Goal: Complete application form: Complete application form

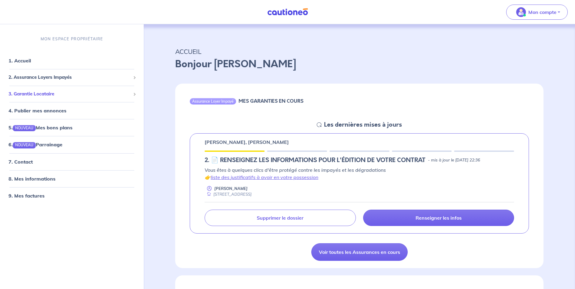
click at [40, 94] on span "3. Garantie Locataire" at bounding box center [69, 94] width 122 height 7
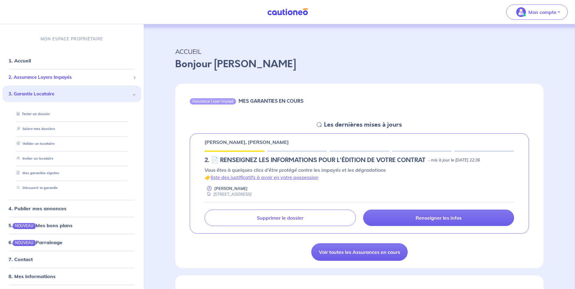
click at [51, 77] on span "2. Assurance Loyers Impayés" at bounding box center [69, 77] width 122 height 7
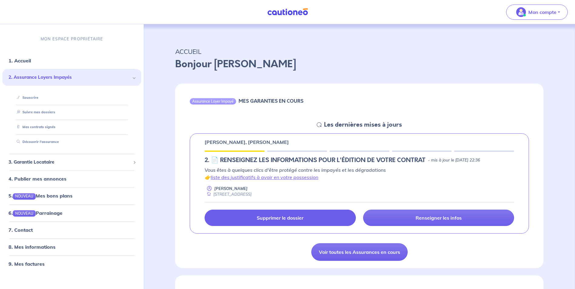
click at [284, 218] on p "Supprimer le dossier" at bounding box center [280, 218] width 47 height 6
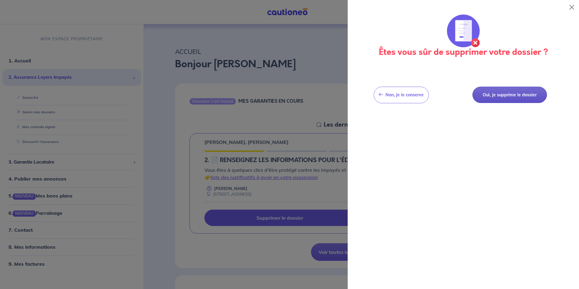
click at [488, 95] on button "Oui, je supprime le dossier" at bounding box center [510, 95] width 75 height 17
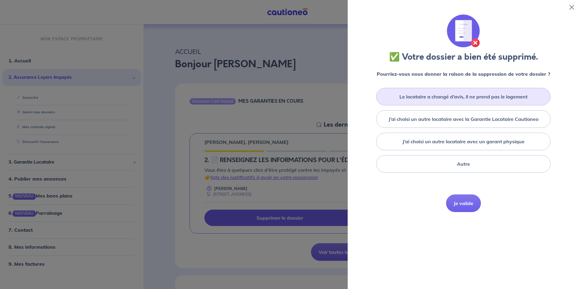
click at [474, 100] on label "Le locataire a changé d’avis, il ne prend pas le logement" at bounding box center [464, 96] width 128 height 7
click at [0, 0] on input "Le locataire a changé d’avis, il ne prend pas le logement" at bounding box center [0, 0] width 0 height 0
click at [461, 214] on button "Je valide" at bounding box center [463, 213] width 35 height 18
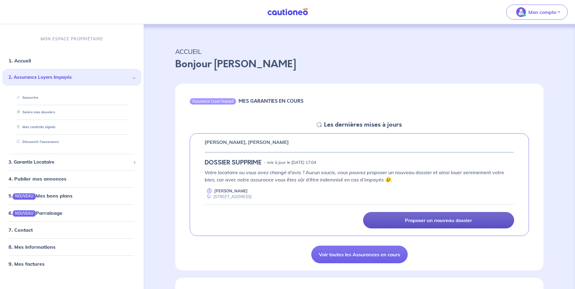
click at [437, 219] on p "Proposer un nouveau dossier" at bounding box center [438, 220] width 67 height 6
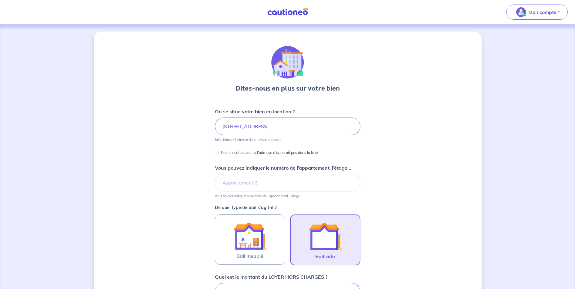
click at [315, 231] on img at bounding box center [325, 236] width 33 height 33
click at [0, 0] on input "Bail vide" at bounding box center [0, 0] width 0 height 0
click at [328, 239] on img at bounding box center [325, 236] width 33 height 33
click at [0, 0] on input "Bail vide" at bounding box center [0, 0] width 0 height 0
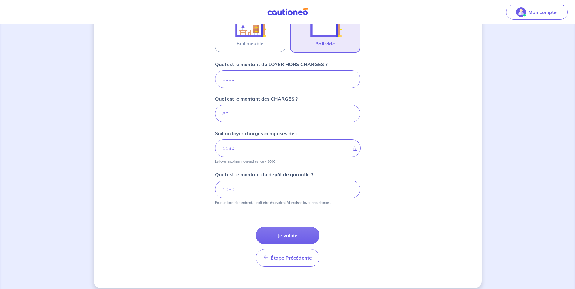
scroll to position [219, 0]
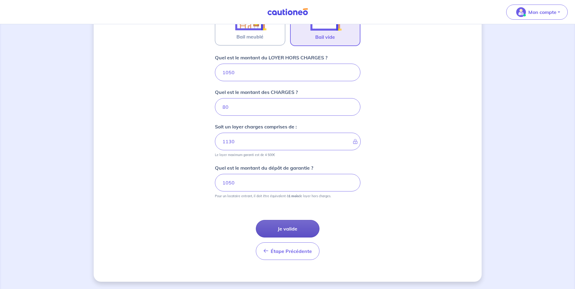
click at [291, 228] on button "Je valide" at bounding box center [288, 229] width 64 height 18
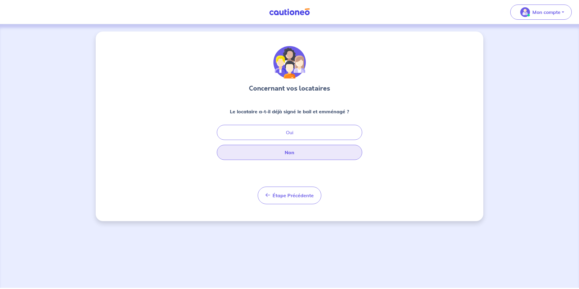
click at [288, 153] on button "Non" at bounding box center [289, 152] width 145 height 15
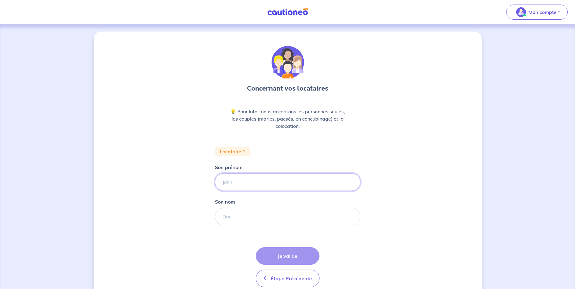
click at [236, 183] on input "Son prénom" at bounding box center [287, 182] width 145 height 18
type input "F"
type input "PATRICIA"
click at [228, 218] on input "Son nom" at bounding box center [287, 217] width 145 height 18
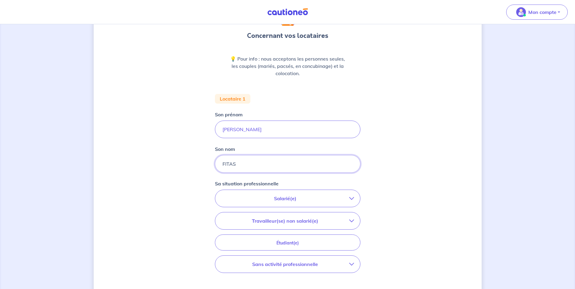
scroll to position [61, 0]
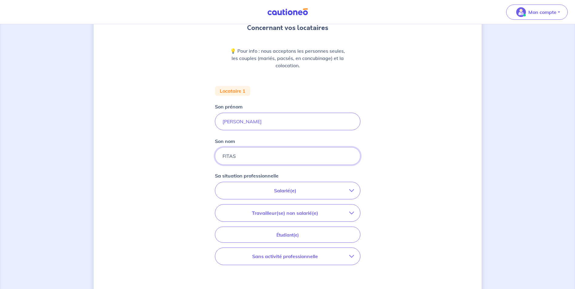
type input "FITAS"
click at [354, 257] on icon "button" at bounding box center [351, 256] width 5 height 5
click at [226, 274] on input "Retraité(e)" at bounding box center [227, 273] width 5 height 5
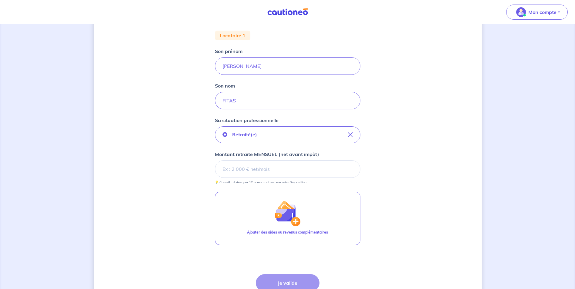
scroll to position [121, 0]
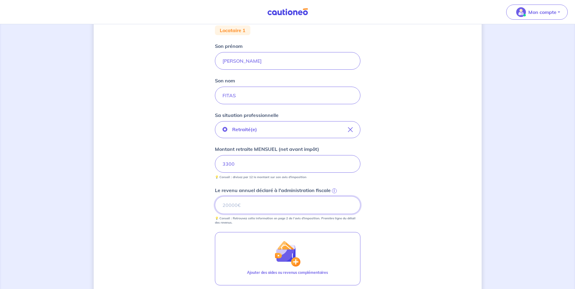
click at [238, 207] on input "Le revenu annuel déclaré à l'administration fiscale i" at bounding box center [287, 205] width 145 height 18
drag, startPoint x: 217, startPoint y: 206, endPoint x: 204, endPoint y: 206, distance: 12.7
click at [207, 206] on div "Concernant vos locataires 💡 Pour info : nous acceptons les personnes seules, le…" at bounding box center [288, 143] width 388 height 466
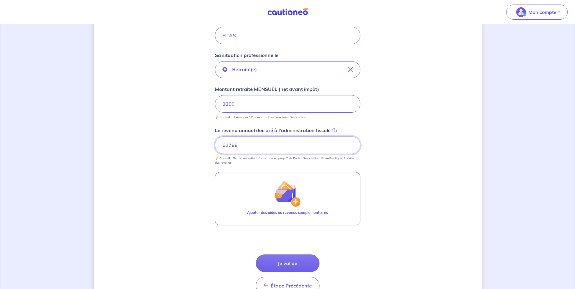
scroll to position [212, 0]
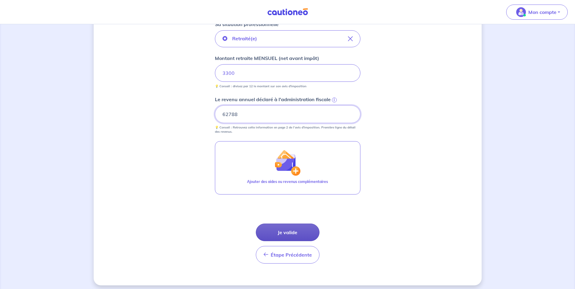
type input "62788"
click at [284, 232] on button "Je valide" at bounding box center [288, 233] width 64 height 18
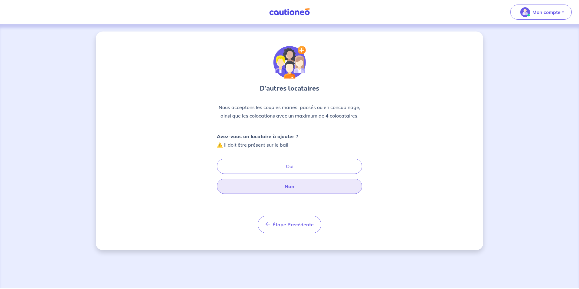
click at [288, 186] on button "Non" at bounding box center [289, 186] width 145 height 15
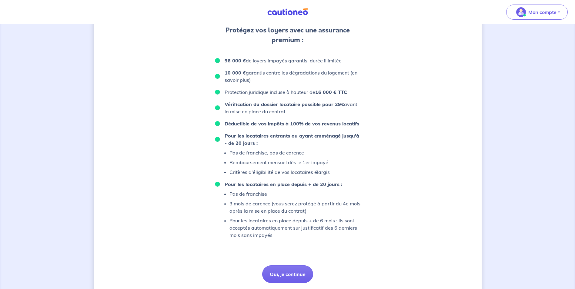
scroll to position [345, 0]
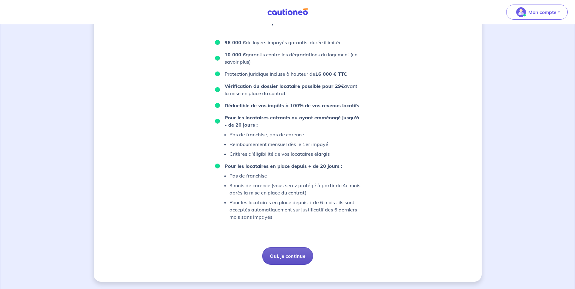
click at [288, 255] on button "Oui, je continue" at bounding box center [287, 256] width 51 height 18
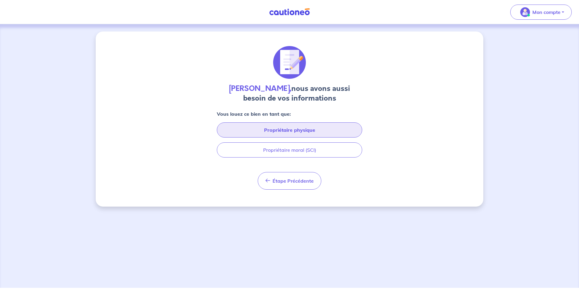
click at [293, 130] on button "Propriétaire physique" at bounding box center [289, 129] width 145 height 15
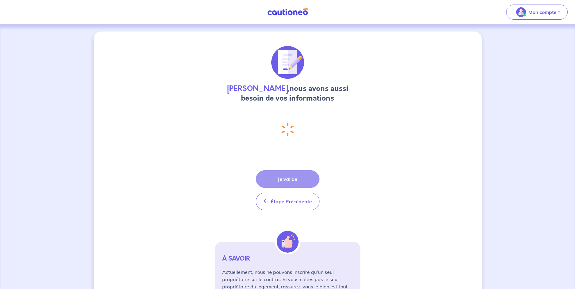
select select "FR"
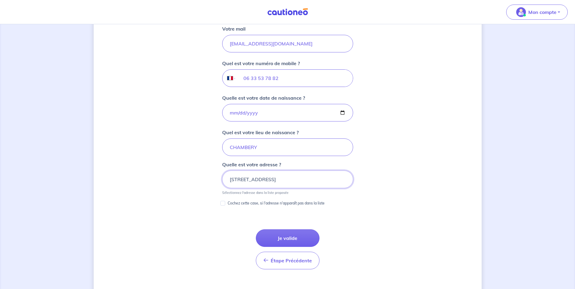
scroll to position [245, 0]
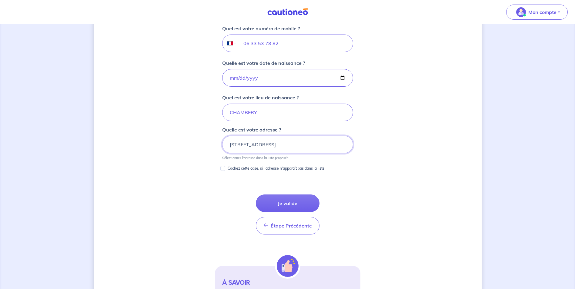
click at [237, 144] on input "25 Rue de Buisson Rond, 73000 Barberaz" at bounding box center [287, 145] width 131 height 18
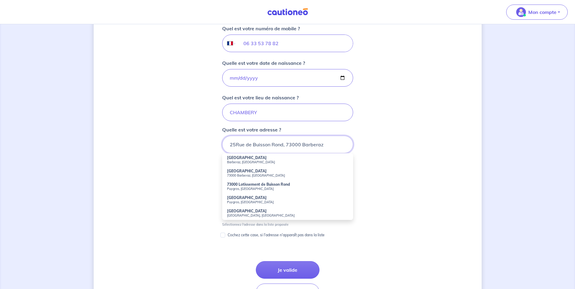
type input "25 Rue de Buisson Rond, 73000 Barberaz"
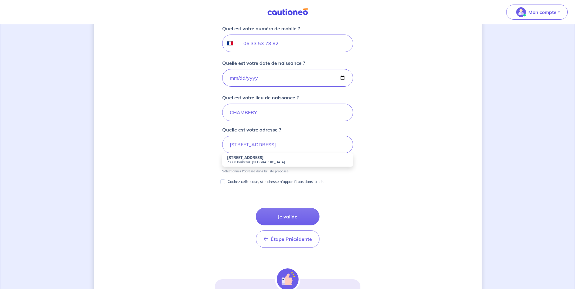
click at [438, 141] on div "Annie Jacquelin, nous avons aussi besoin de vos informations Vous louez ce bien…" at bounding box center [288, 75] width 388 height 578
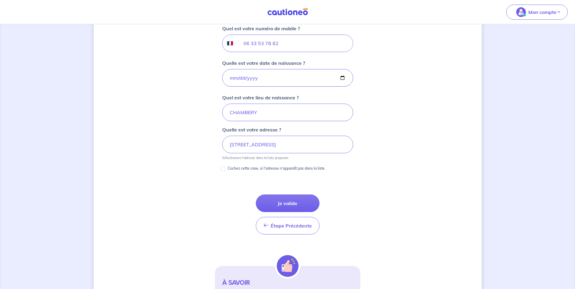
scroll to position [215, 0]
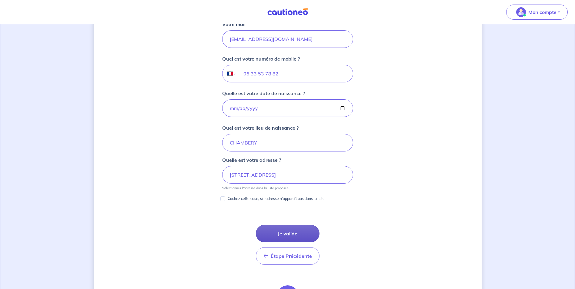
click at [291, 235] on button "Je valide" at bounding box center [288, 234] width 64 height 18
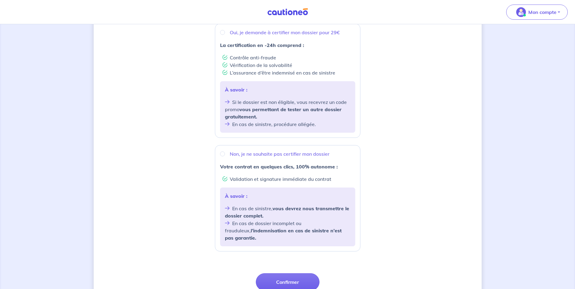
scroll to position [121, 0]
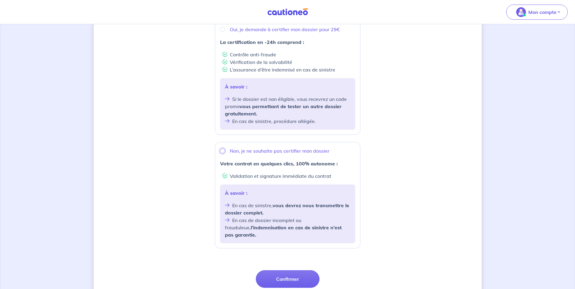
click at [224, 153] on input "Non, je ne souhaite pas certifier mon dossier" at bounding box center [222, 150] width 5 height 5
radio input "true"
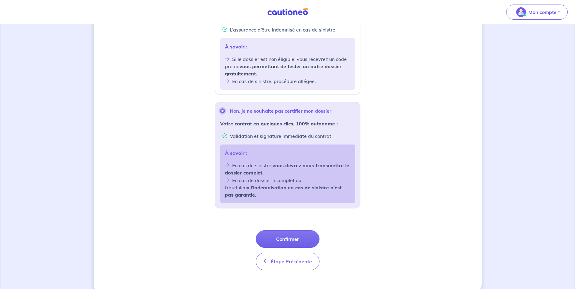
scroll to position [164, 0]
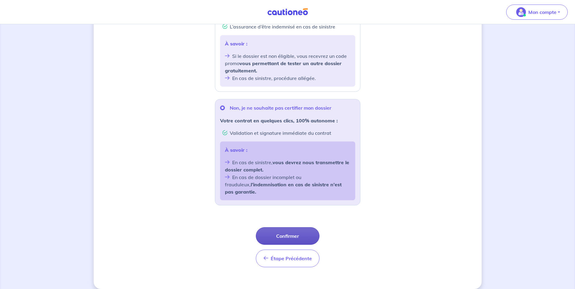
click at [283, 230] on button "Confirmer" at bounding box center [288, 236] width 64 height 18
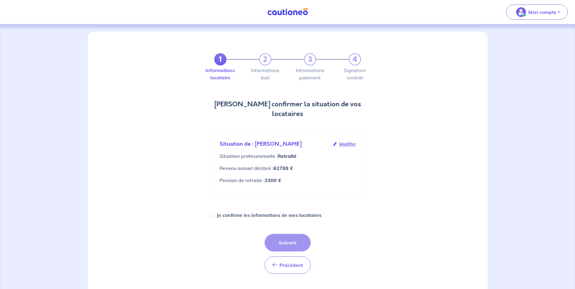
scroll to position [30, 0]
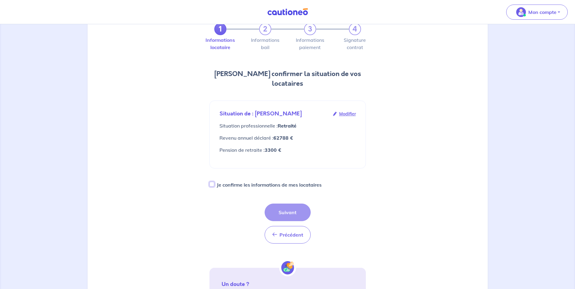
click at [211, 182] on input "Je confirme les informations de mes locataires" at bounding box center [211, 184] width 5 height 5
checkbox input "true"
click at [290, 204] on button "Suivant" at bounding box center [287, 213] width 46 height 18
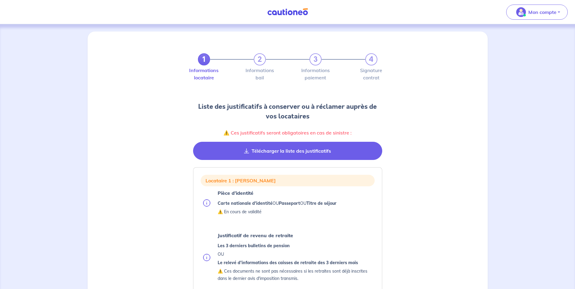
click at [288, 151] on button "Télécharger la liste des justificatifs" at bounding box center [287, 151] width 189 height 18
click at [279, 152] on button "Télécharger la liste des justificatifs" at bounding box center [287, 151] width 189 height 18
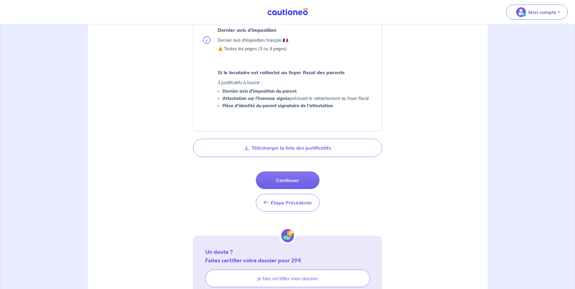
scroll to position [273, 0]
click at [289, 182] on button "Continuer" at bounding box center [288, 180] width 64 height 18
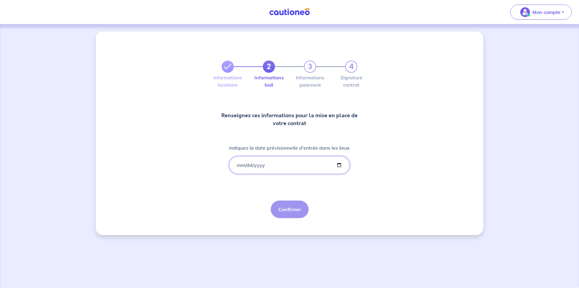
click at [264, 161] on input "Indiquez la date prévisionnelle d'entrée dans les lieux" at bounding box center [289, 165] width 121 height 18
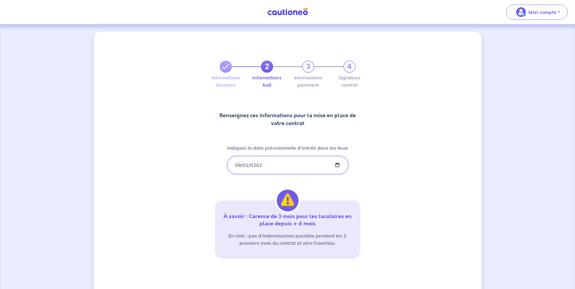
type input "2025-09-01"
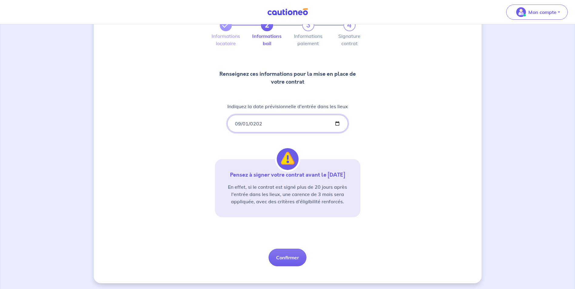
scroll to position [43, 0]
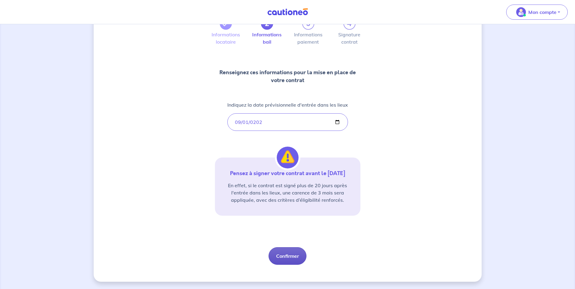
click at [289, 256] on button "Confirmer" at bounding box center [287, 256] width 38 height 18
select select "FR"
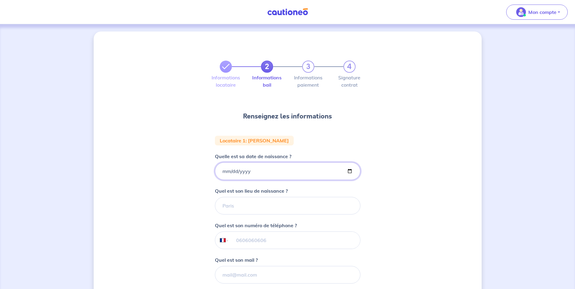
click at [224, 171] on input "Quelle est sa date de naissance ?" at bounding box center [287, 171] width 145 height 18
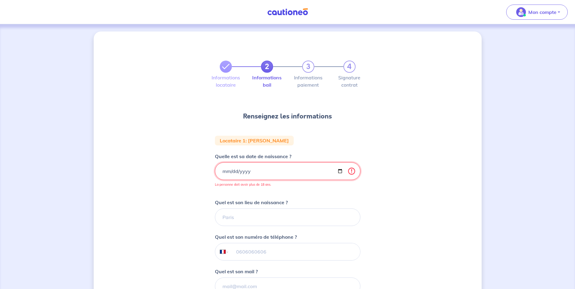
click at [238, 171] on input "2959-03-31" at bounding box center [287, 171] width 145 height 18
type input "1959-03-31"
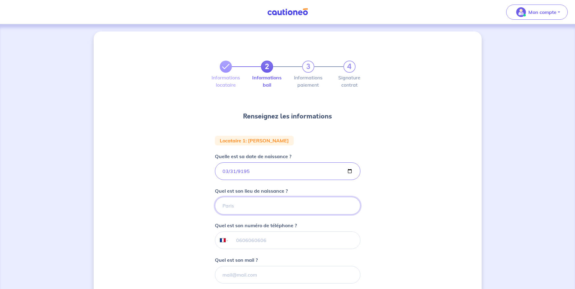
click at [234, 206] on input "Quel est son lieu de naissance ?" at bounding box center [287, 206] width 145 height 18
click at [235, 240] on input "tel" at bounding box center [294, 240] width 131 height 17
click at [401, 198] on div "2 3 4 Informations locataire Informations bail Informations paiement Signature …" at bounding box center [288, 200] width 388 height 336
click at [235, 273] on input "Quel est son mail ?" at bounding box center [287, 275] width 145 height 18
type input "V"
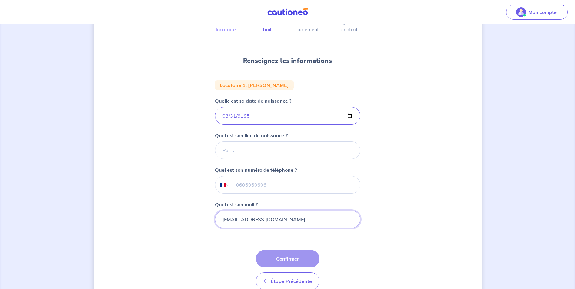
scroll to position [61, 0]
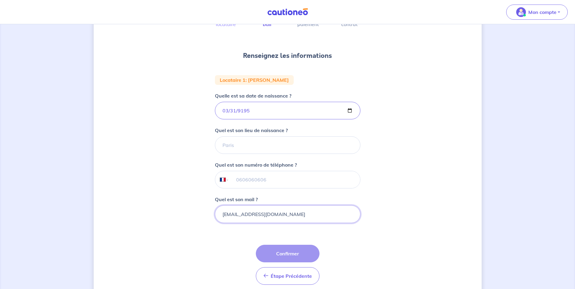
type input "varotpat@laposte.net"
click at [262, 180] on input "tel" at bounding box center [294, 179] width 131 height 17
click at [260, 181] on input "tel" at bounding box center [294, 179] width 131 height 17
type input "06 02 23 77 35"
click at [411, 239] on div "2 3 4 Informations locataire Informations bail Informations paiement Signature …" at bounding box center [288, 139] width 388 height 336
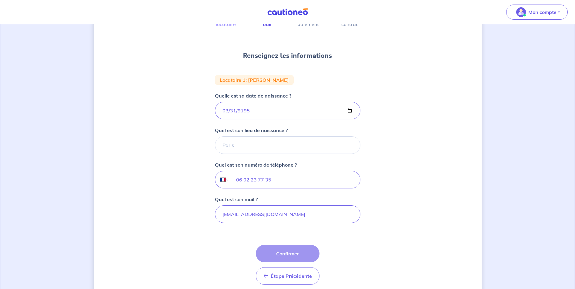
click at [290, 254] on div "Étape Précédente Précédent Confirmer Confirmer" at bounding box center [288, 265] width 64 height 40
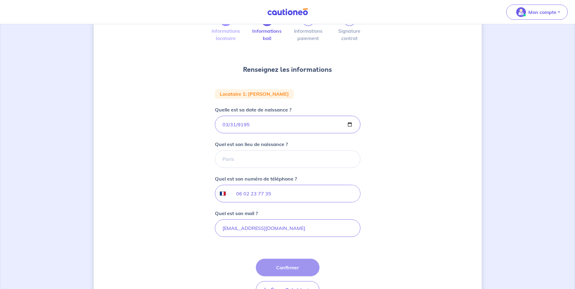
scroll to position [85, 0]
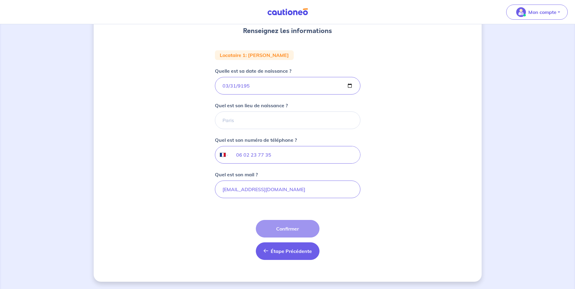
click at [279, 251] on span "Étape Précédente" at bounding box center [291, 251] width 41 height 6
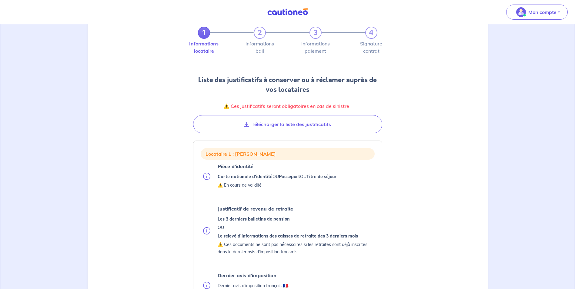
scroll to position [30, 0]
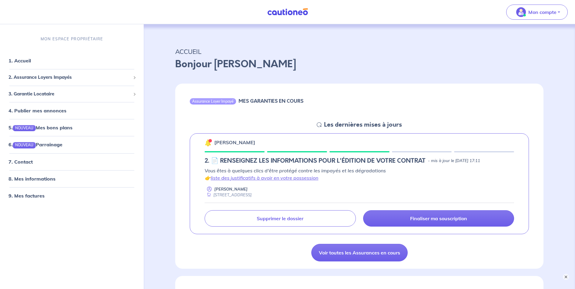
click at [209, 141] on div at bounding box center [210, 140] width 2 height 2
click at [236, 179] on link "liste des justificatifs à avoir en votre possession" at bounding box center [265, 178] width 108 height 6
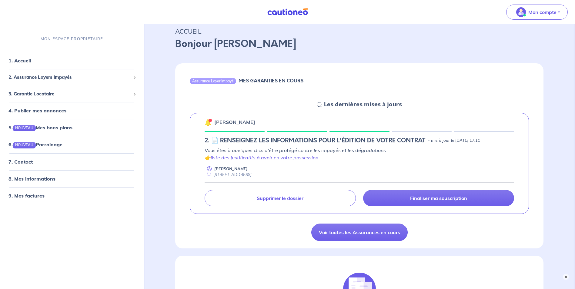
scroll to position [30, 0]
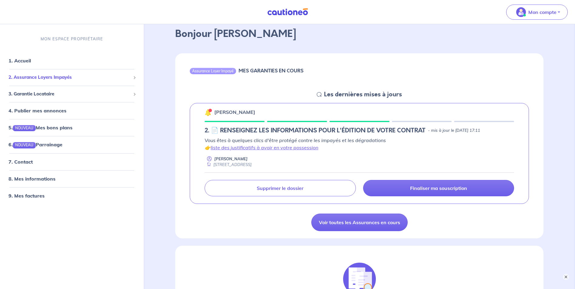
click at [59, 77] on span "2. Assurance Loyers Impayés" at bounding box center [69, 77] width 122 height 7
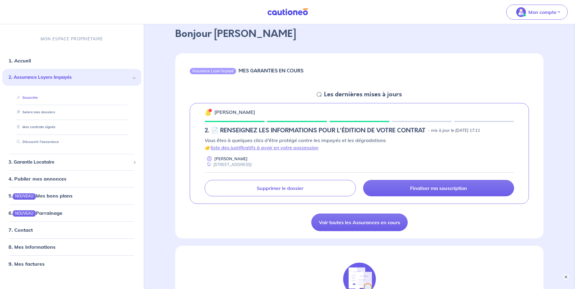
click at [34, 97] on link "Souscrire" at bounding box center [25, 97] width 23 height 4
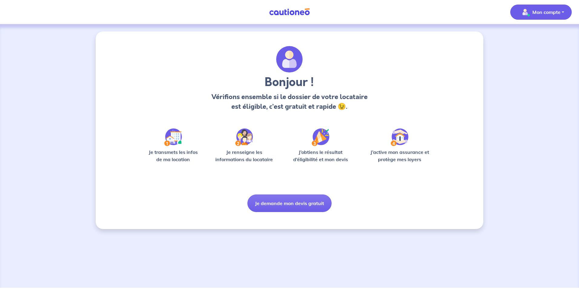
click at [537, 15] on p "Mon compte" at bounding box center [547, 11] width 28 height 7
click at [407, 82] on div "Bonjour ! Vérifions ensemble si le dossier de votre locataire est éligible, c’e…" at bounding box center [290, 81] width 274 height 70
